Goal: Task Accomplishment & Management: Manage account settings

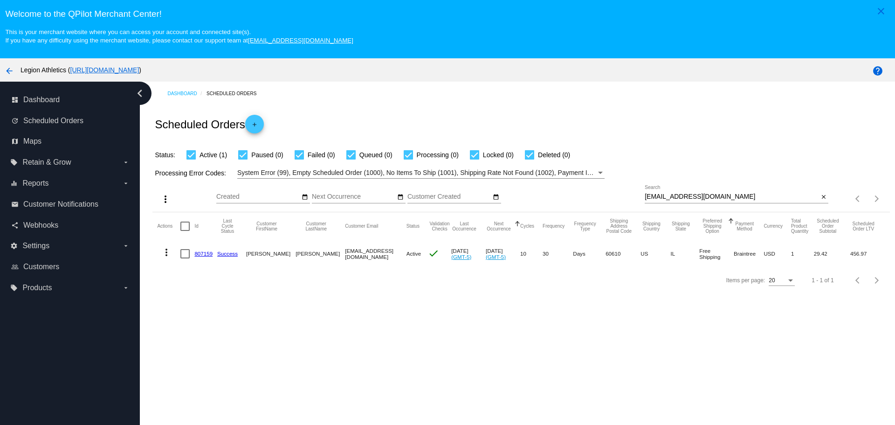
click at [738, 198] on input "[EMAIL_ADDRESS][DOMAIN_NAME]" at bounding box center [732, 196] width 174 height 7
paste input "[EMAIL_ADDRESS]"
type input "[EMAIL_ADDRESS][DOMAIN_NAME]"
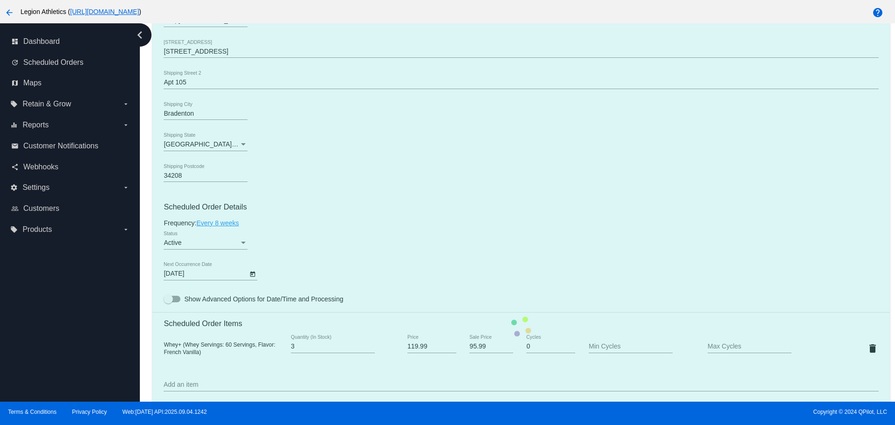
scroll to position [466, 0]
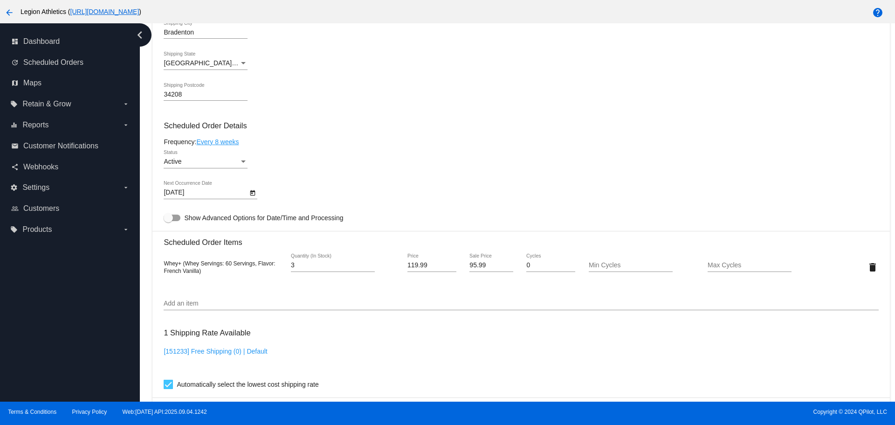
click at [482, 263] on input "95.99" at bounding box center [491, 265] width 43 height 7
paste input "83.98"
type input "83.98"
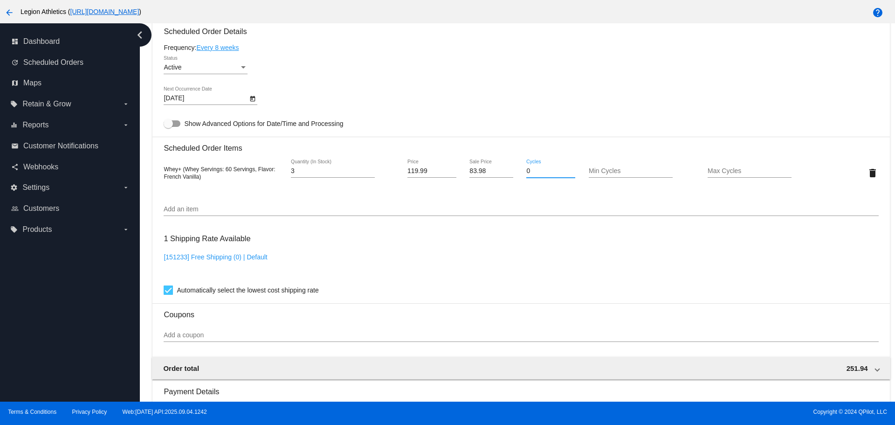
scroll to position [776, 0]
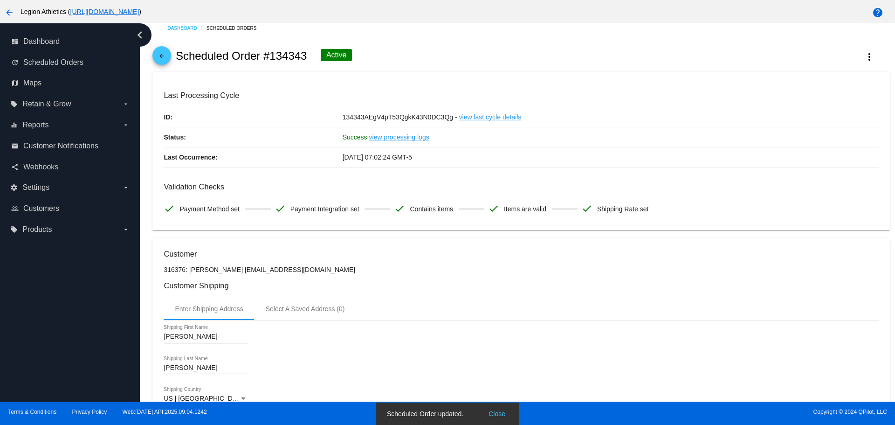
scroll to position [0, 0]
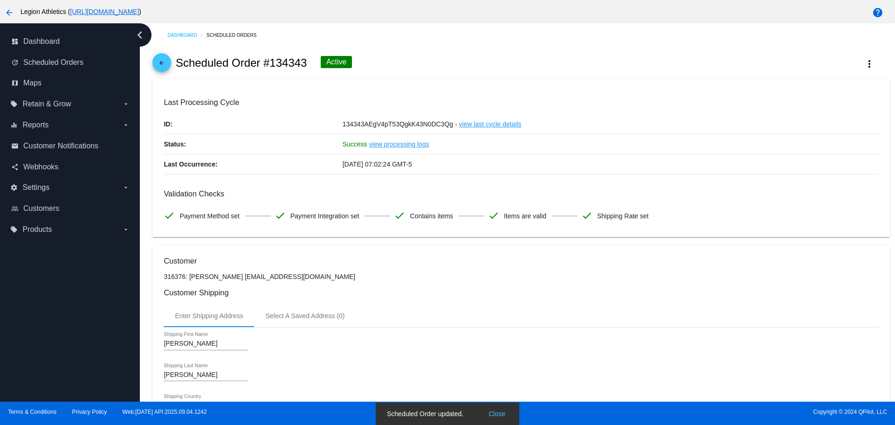
click at [162, 65] on mat-icon "arrow_back" at bounding box center [161, 65] width 11 height 11
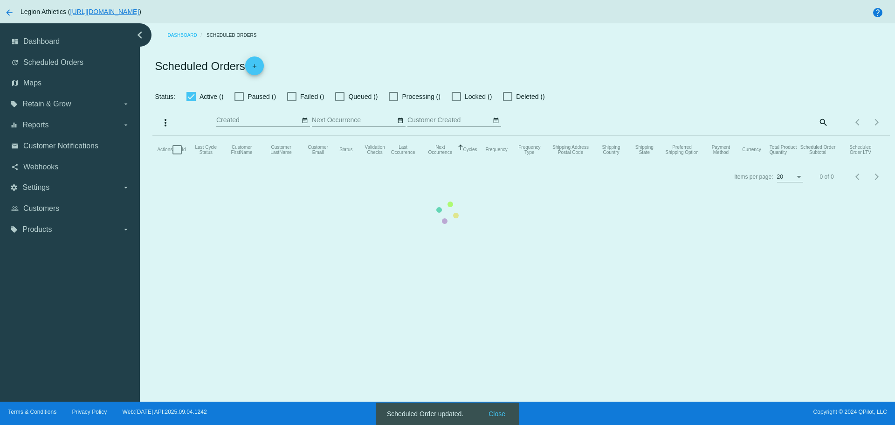
checkbox input "true"
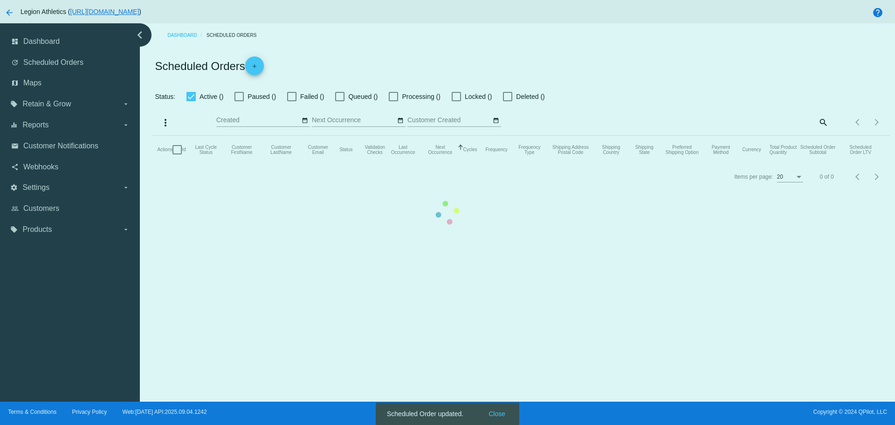
checkbox input "true"
